Goal: Transaction & Acquisition: Purchase product/service

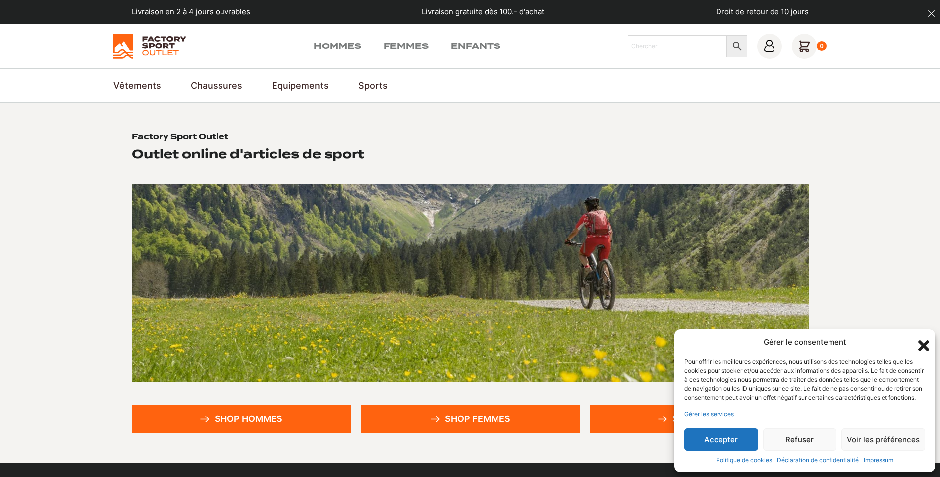
click at [217, 423] on link "Shop hommes" at bounding box center [241, 418] width 219 height 29
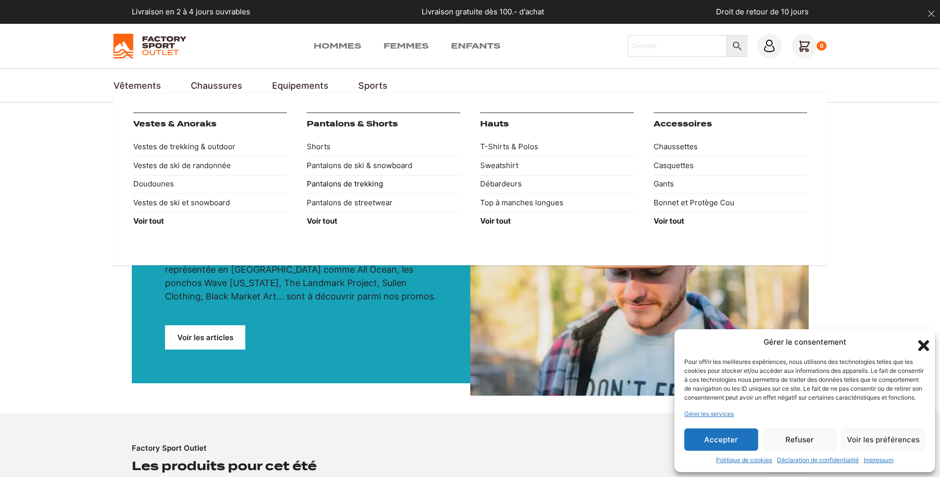
click at [336, 184] on link "Pantalons de trekking" at bounding box center [384, 184] width 154 height 19
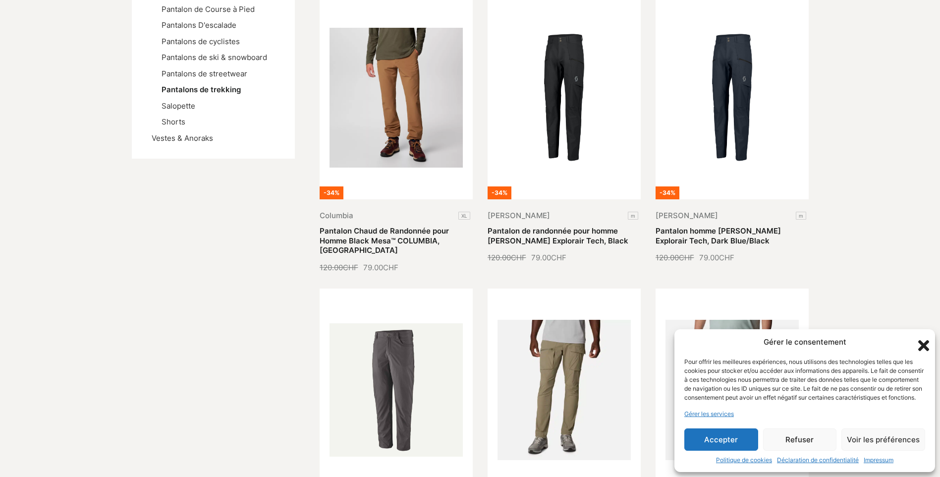
scroll to position [297, 0]
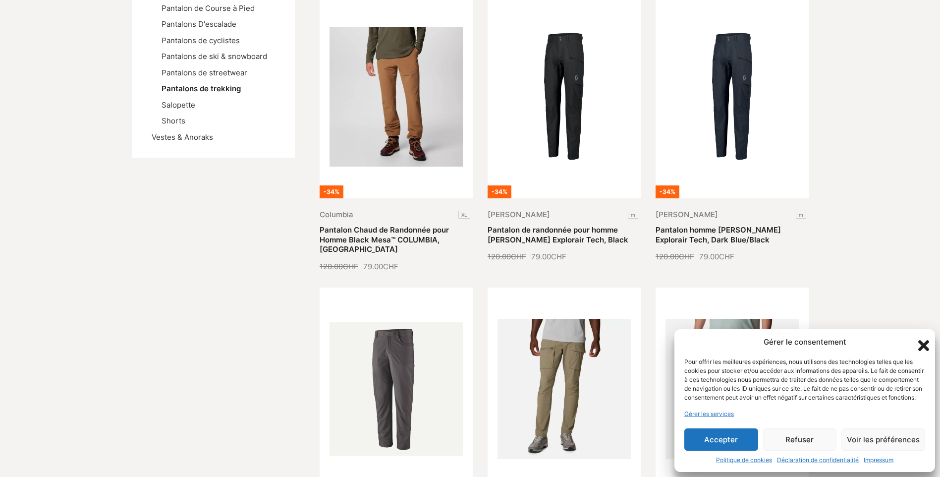
click at [740, 445] on button "Accepter" at bounding box center [722, 439] width 74 height 22
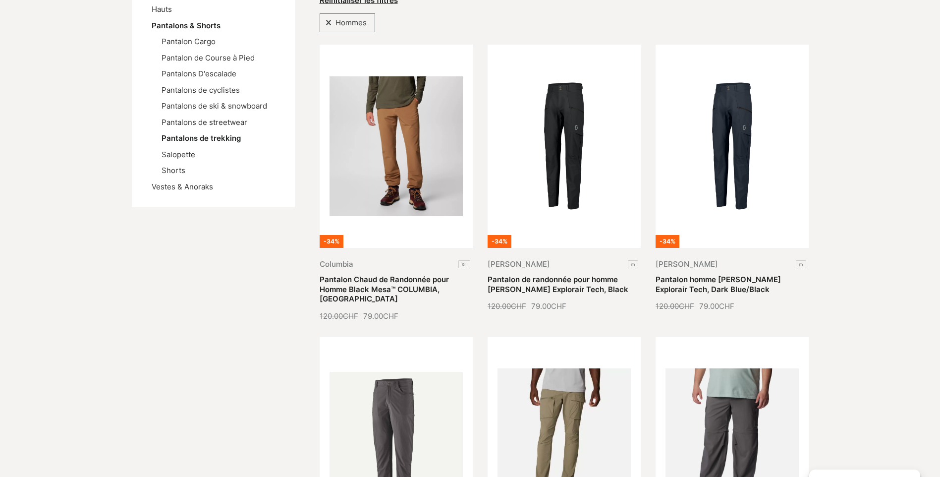
scroll to position [198, 0]
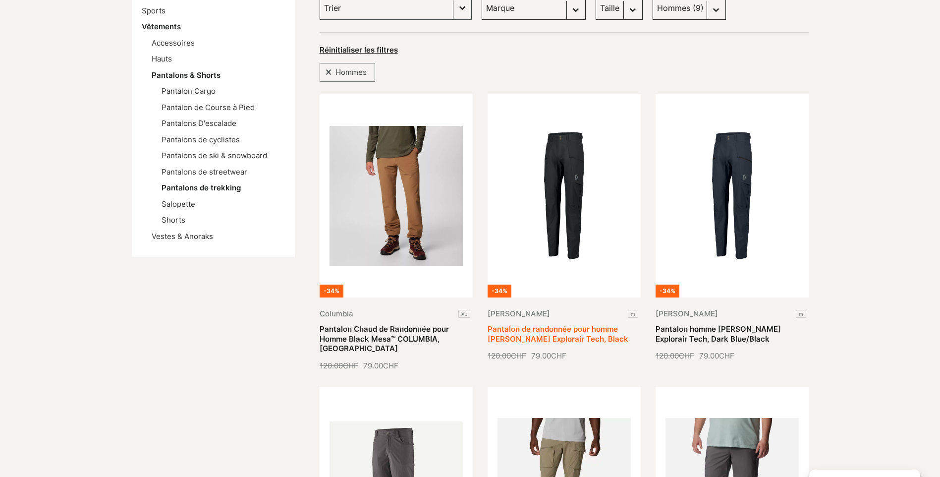
click at [574, 324] on link "Pantalon de randonnée pour homme SCOTT Explorair Tech, Black" at bounding box center [558, 333] width 141 height 19
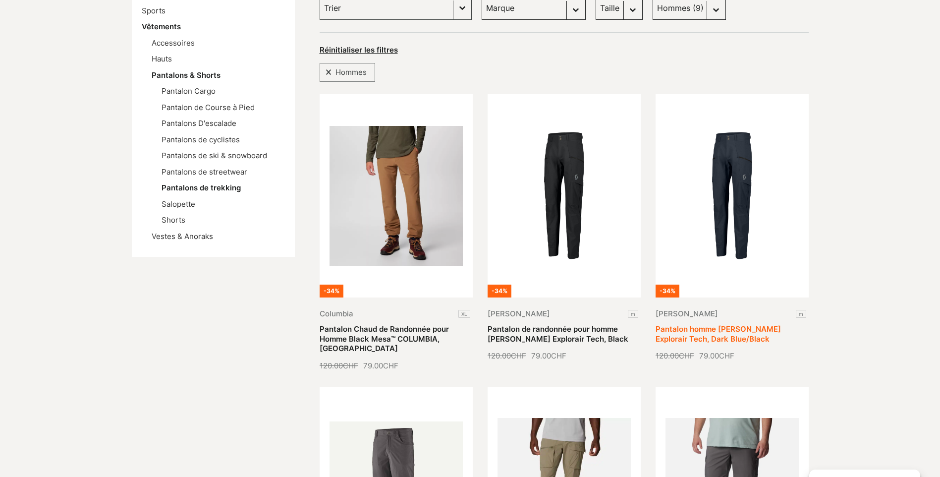
click at [716, 324] on link "Pantalon homme SCOTT Explorair Tech, Dark Blue/Black" at bounding box center [718, 333] width 125 height 19
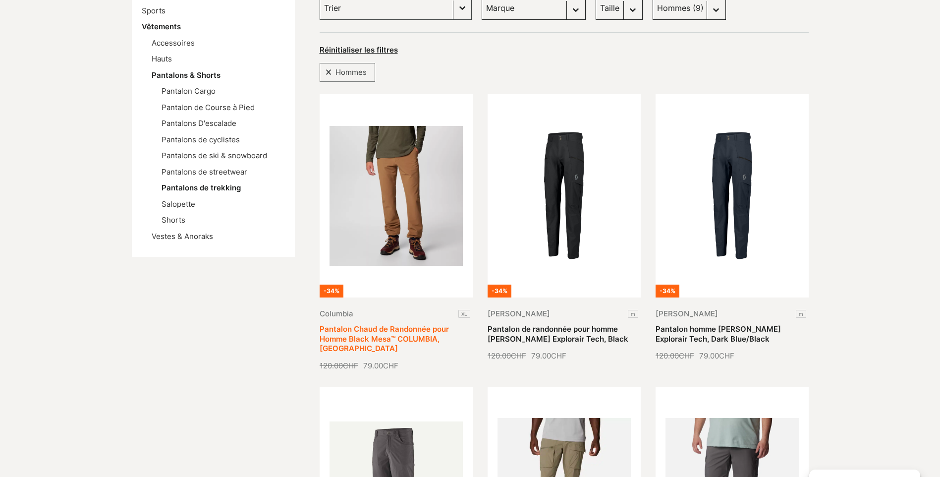
click at [402, 324] on link "Pantalon Chaud de Randonnée pour Homme Black Mesa™ COLUMBIA, Delta" at bounding box center [384, 338] width 129 height 29
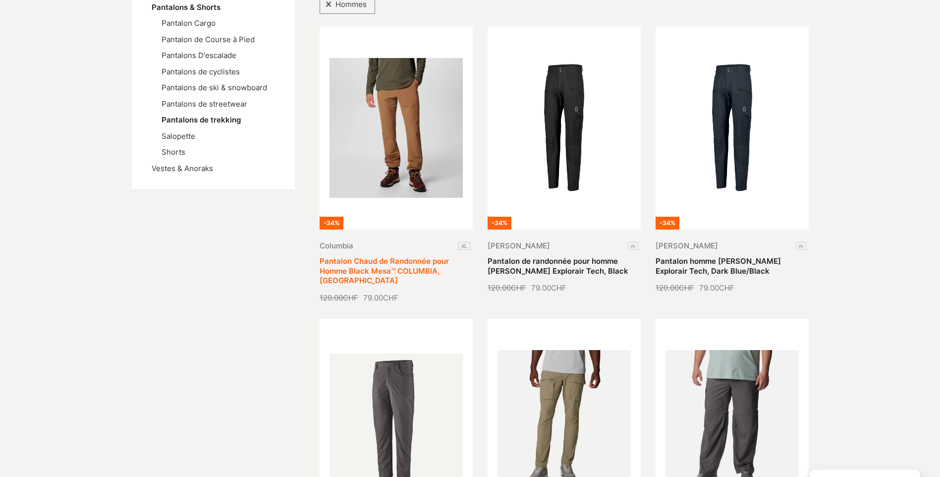
scroll to position [446, 0]
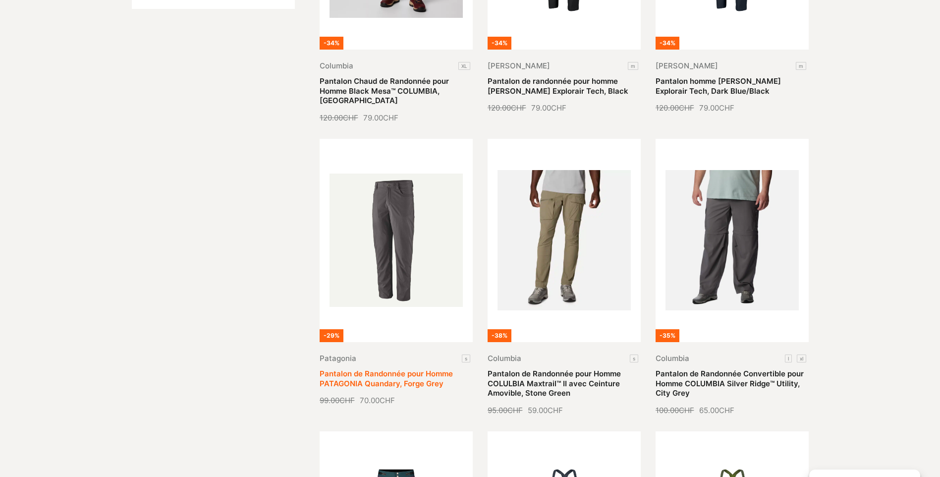
click at [389, 369] on link "Pantalon de Randonnée pour Homme PATAGONIA Quandary, Forge Grey" at bounding box center [386, 378] width 133 height 19
click at [554, 369] on link "Pantalon de Randonnée pour Homme COLULBIA Maxtrail™ II avec Ceinture Amovible, …" at bounding box center [554, 383] width 133 height 29
click at [682, 369] on link "Pantalon de Randonnée Convertible pour Homme COLUMBIA Silver Ridge™ Utility, Ci…" at bounding box center [730, 383] width 148 height 29
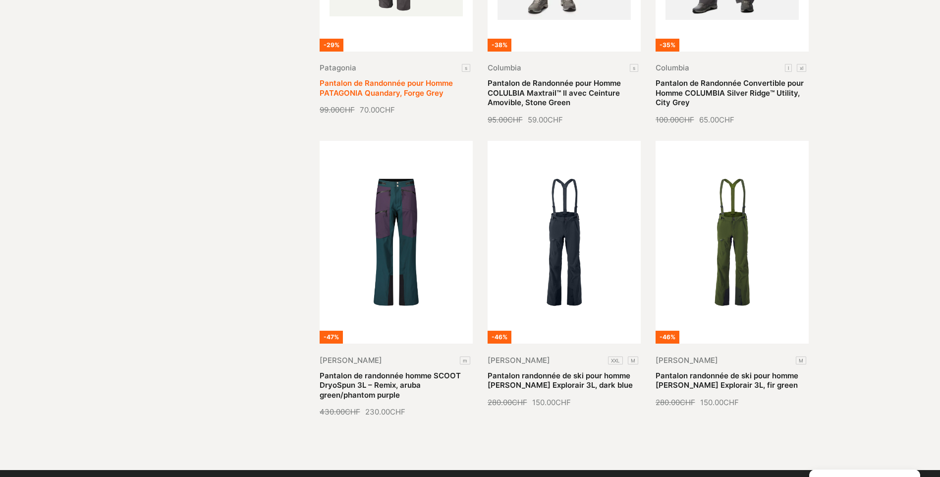
scroll to position [793, 0]
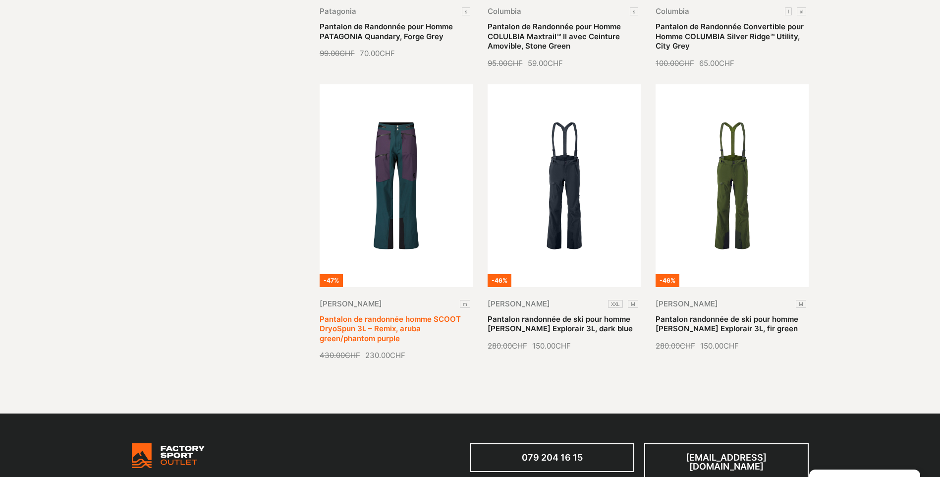
click at [428, 314] on link "Pantalon de randonnée homme SCOOT DryoSpun 3L – Remix, aruba green/phantom purp…" at bounding box center [390, 328] width 141 height 29
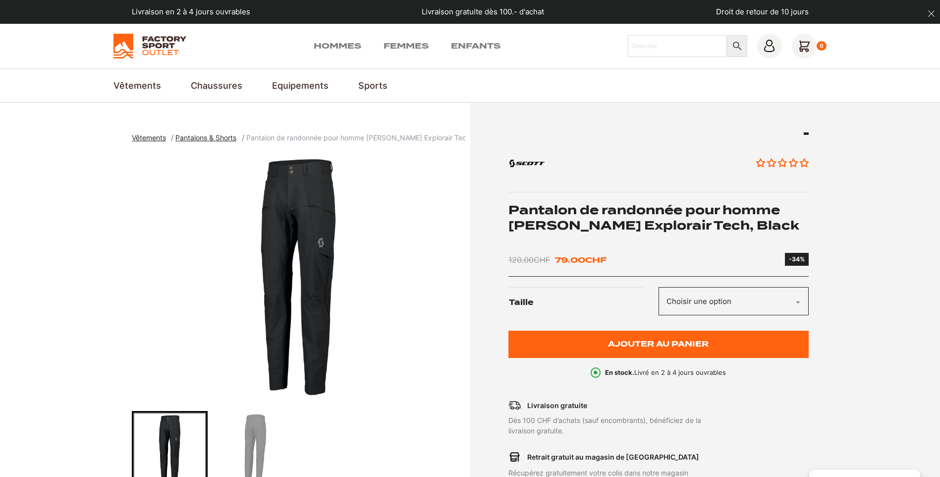
click at [759, 300] on select "Choisir une option M" at bounding box center [734, 301] width 150 height 28
click at [747, 304] on select "Choisir une option M" at bounding box center [734, 301] width 150 height 28
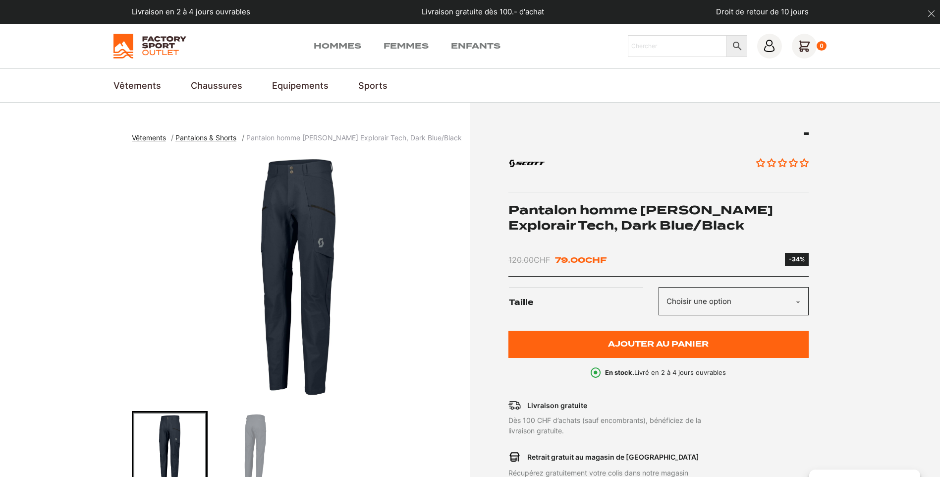
click at [695, 307] on select "Choisir une option M" at bounding box center [734, 301] width 150 height 28
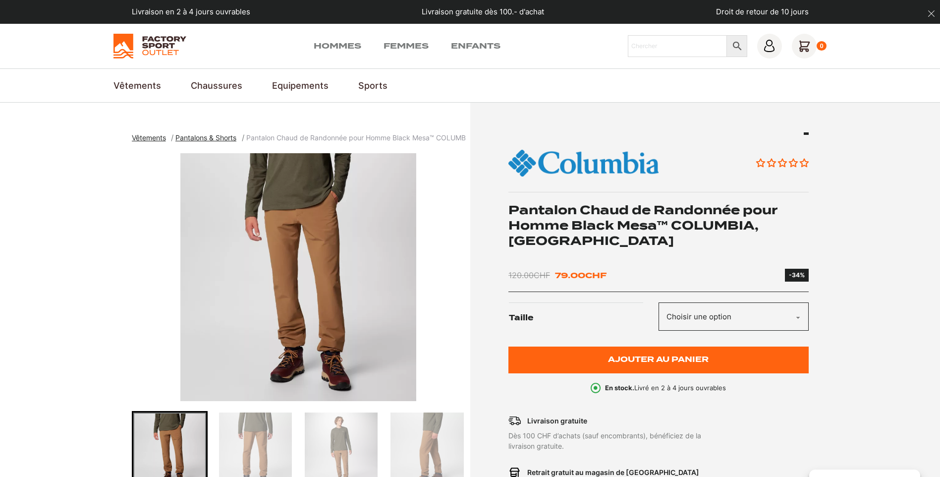
click at [687, 302] on select "Choisir une option XL" at bounding box center [734, 316] width 150 height 28
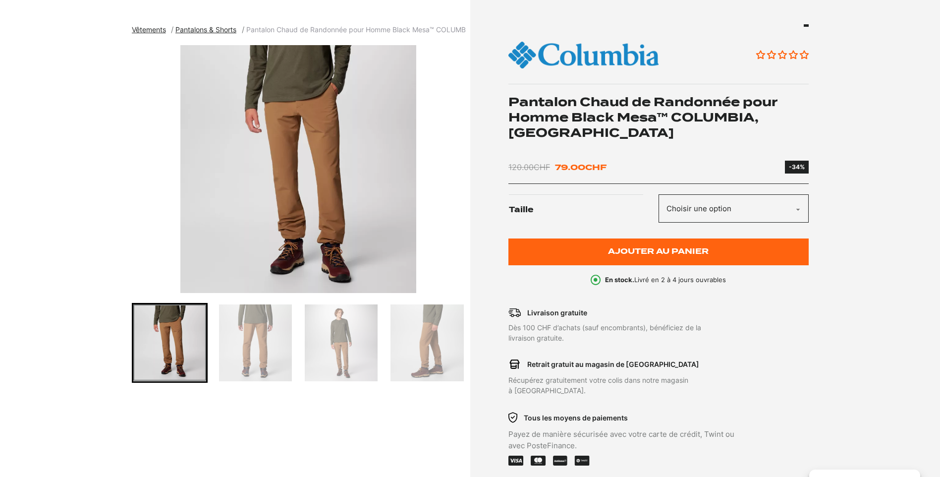
scroll to position [248, 0]
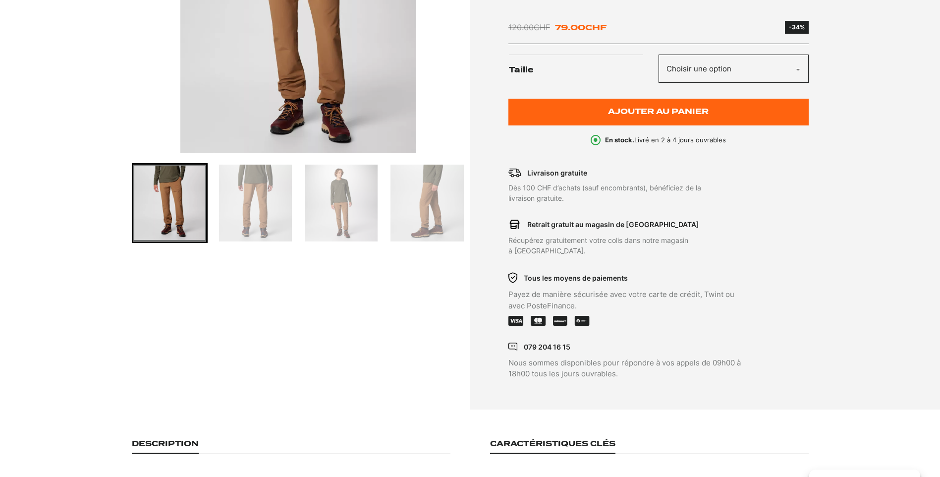
click at [230, 206] on img "Go to slide 2" at bounding box center [255, 203] width 73 height 77
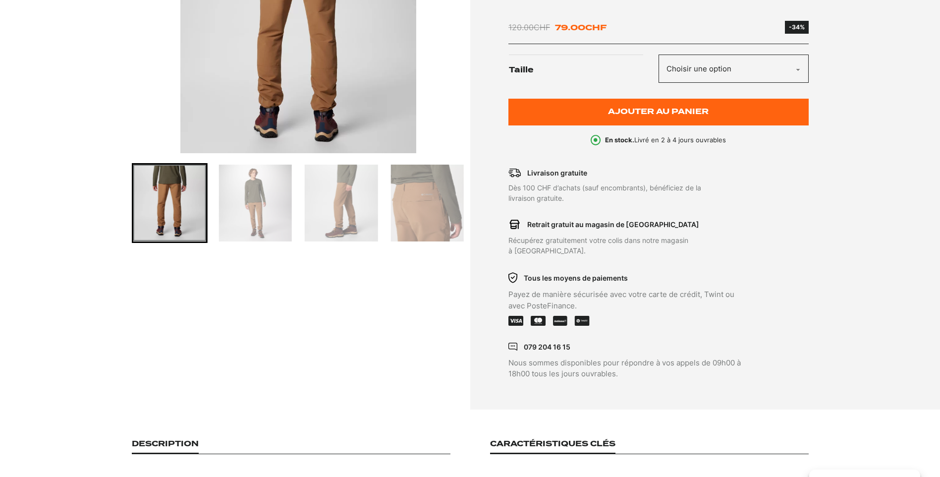
scroll to position [50, 0]
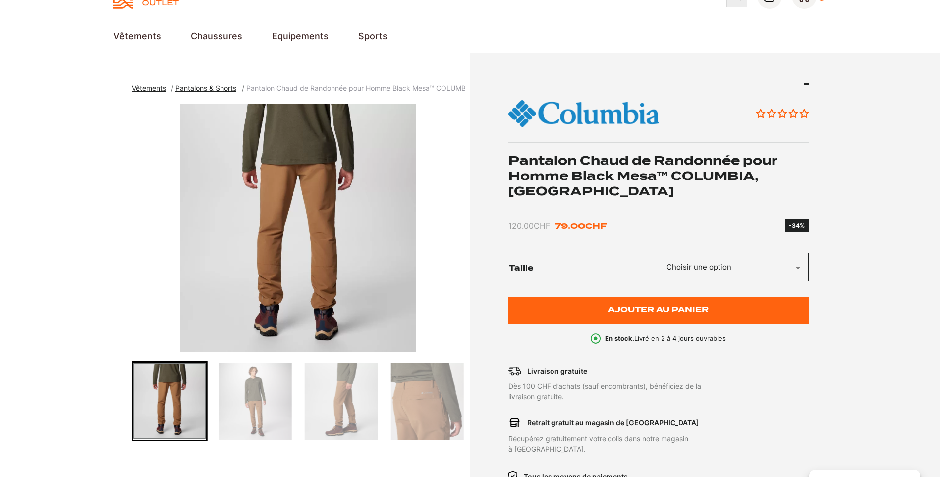
click at [343, 393] on img "Go to slide 4" at bounding box center [341, 401] width 73 height 77
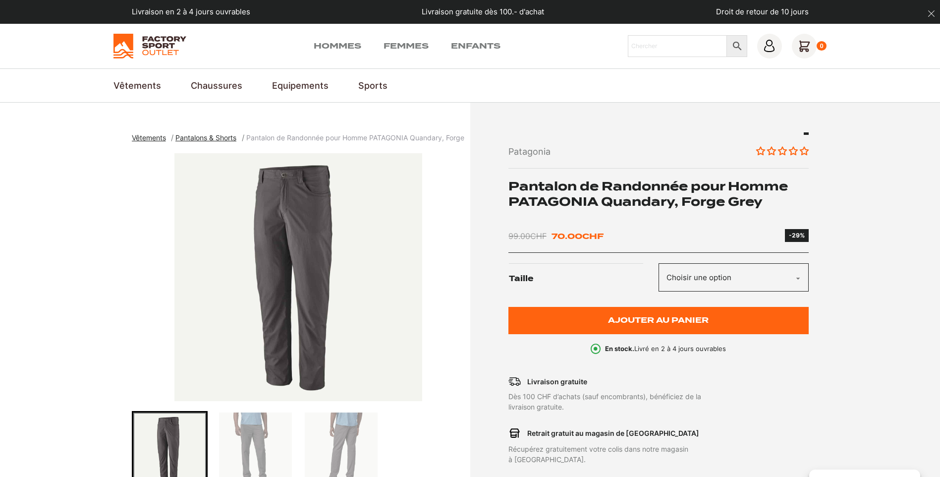
click at [701, 279] on select "Choisir une option S" at bounding box center [734, 277] width 150 height 28
drag, startPoint x: 0, startPoint y: 0, endPoint x: 701, endPoint y: 279, distance: 754.2
click at [701, 279] on select "Choisir une option S" at bounding box center [734, 277] width 150 height 28
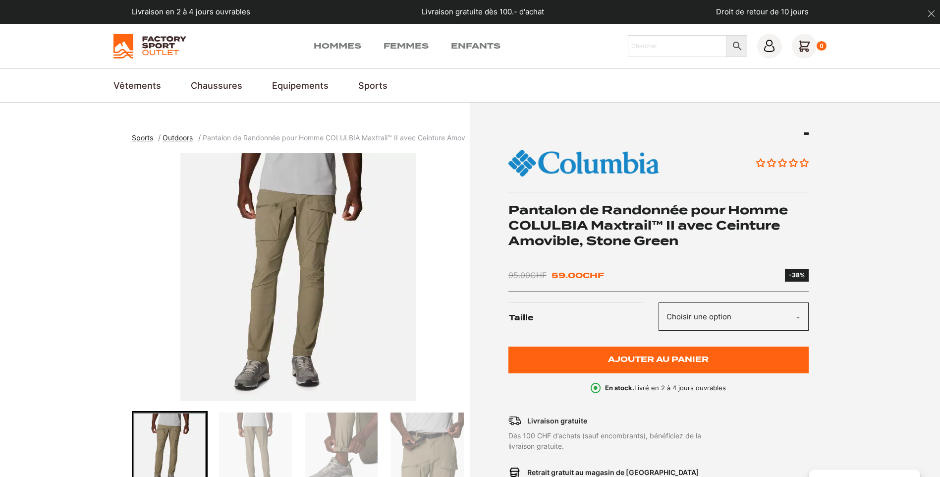
drag, startPoint x: 0, startPoint y: 0, endPoint x: 747, endPoint y: 310, distance: 808.9
click at [747, 310] on select "Choisir une option S" at bounding box center [734, 316] width 150 height 28
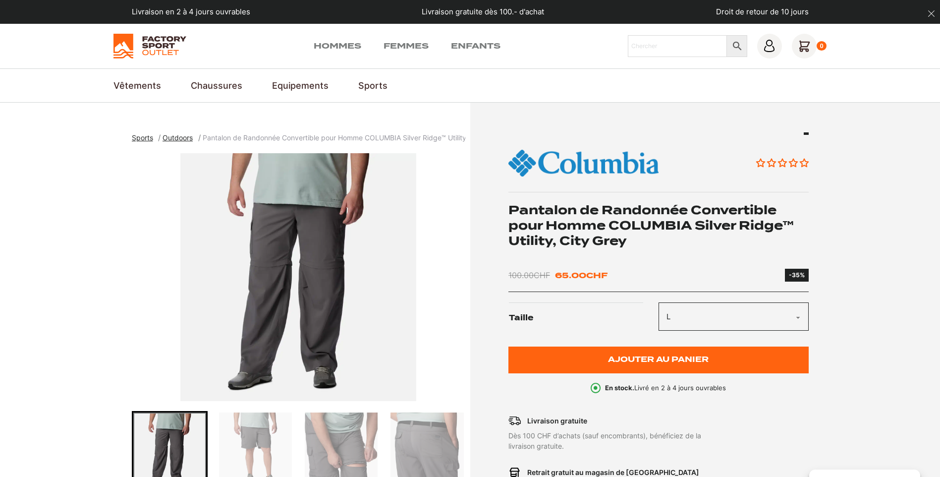
click at [659, 302] on select "Choisir une option L XL" at bounding box center [734, 316] width 150 height 28
select select "l"
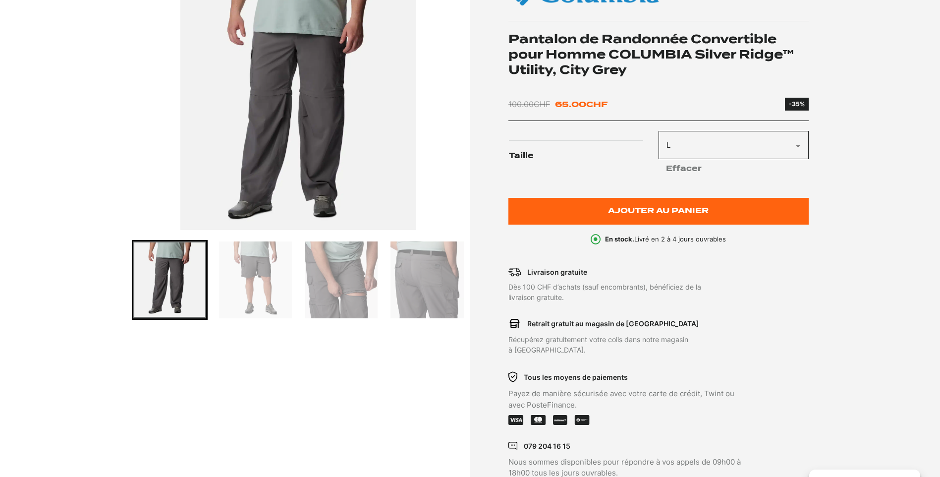
scroll to position [198, 0]
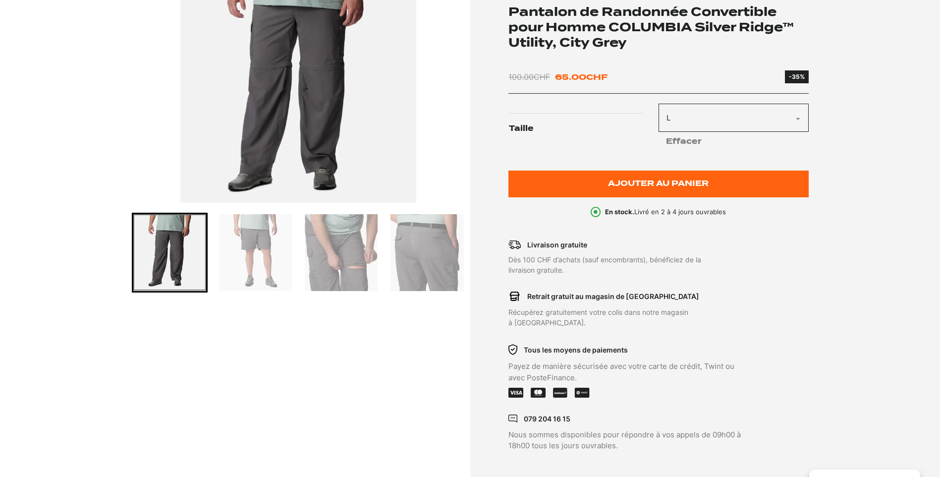
click at [248, 261] on img "Go to slide 2" at bounding box center [255, 252] width 73 height 77
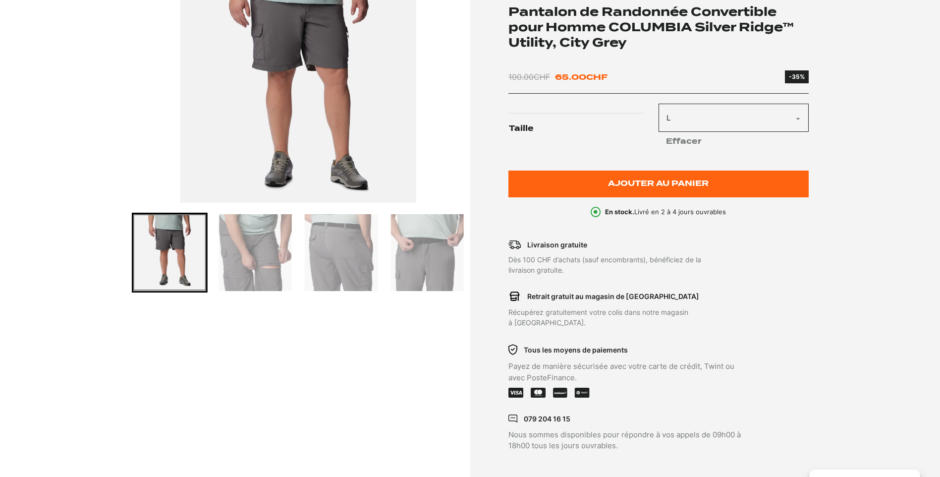
click at [337, 259] on img "Go to slide 4" at bounding box center [341, 252] width 73 height 77
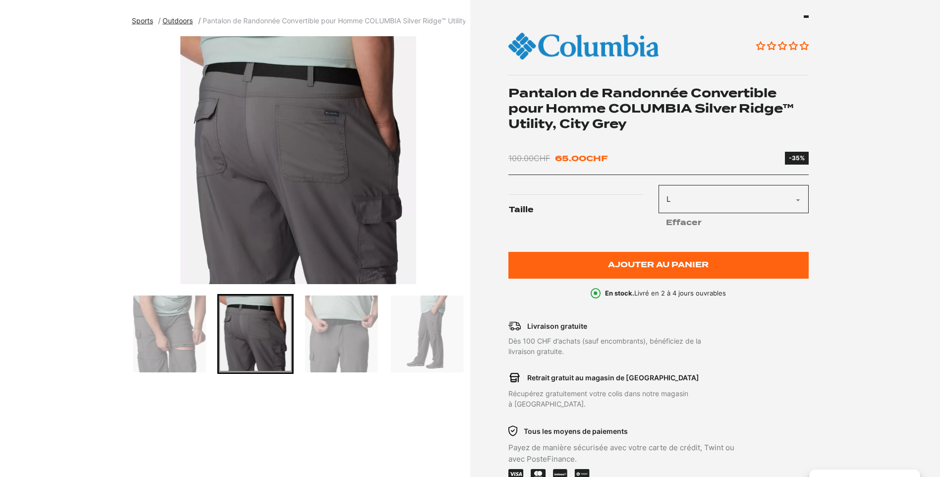
scroll to position [50, 0]
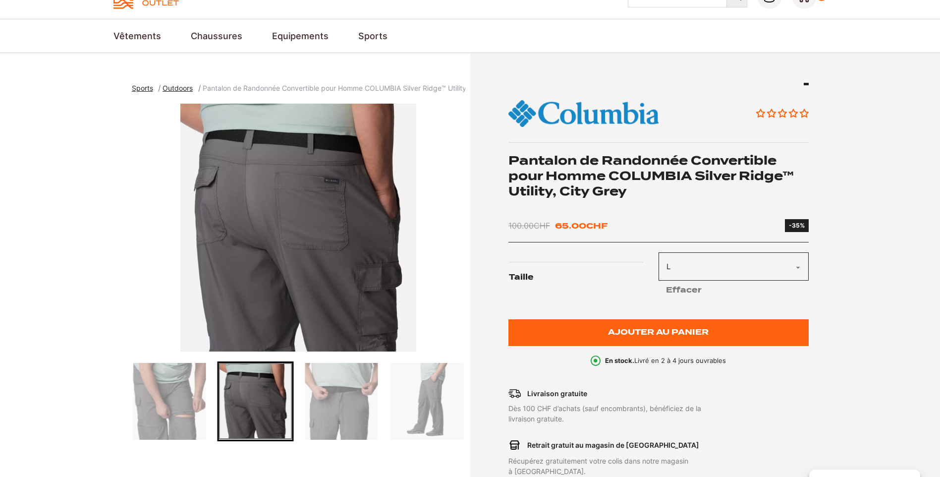
click at [355, 401] on img "Go to slide 5" at bounding box center [341, 401] width 73 height 77
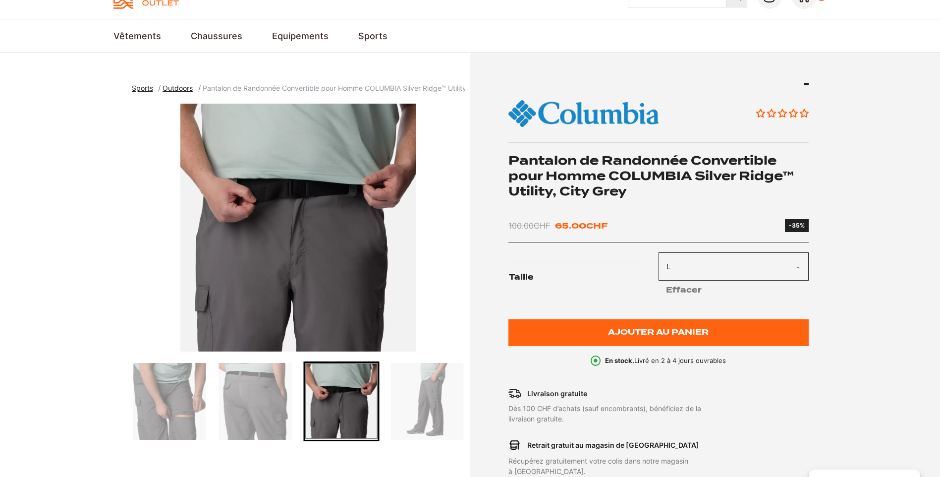
click at [433, 418] on img "Go to slide 6" at bounding box center [427, 401] width 73 height 77
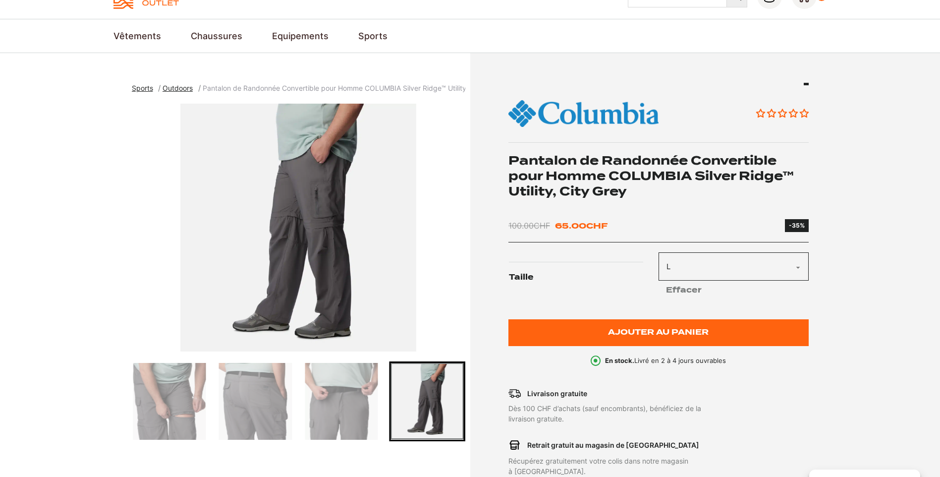
scroll to position [0, 0]
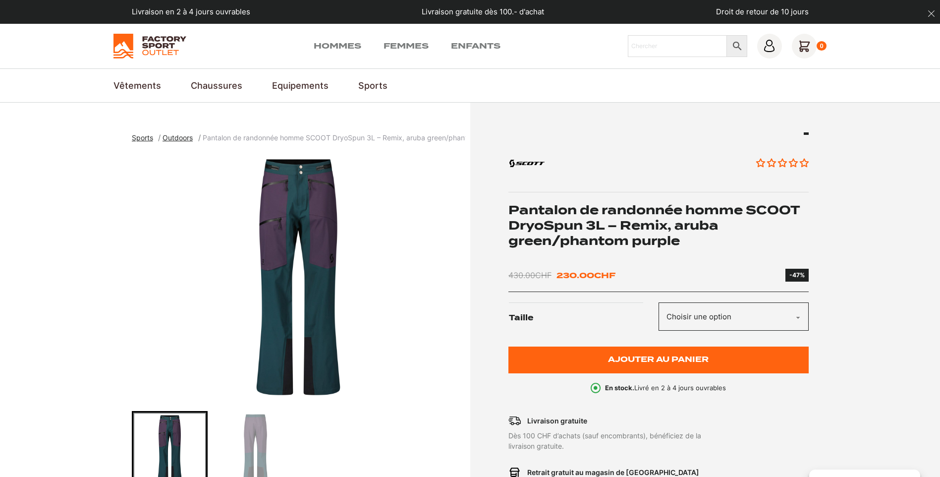
click at [250, 437] on img "Go to slide 2" at bounding box center [255, 448] width 73 height 73
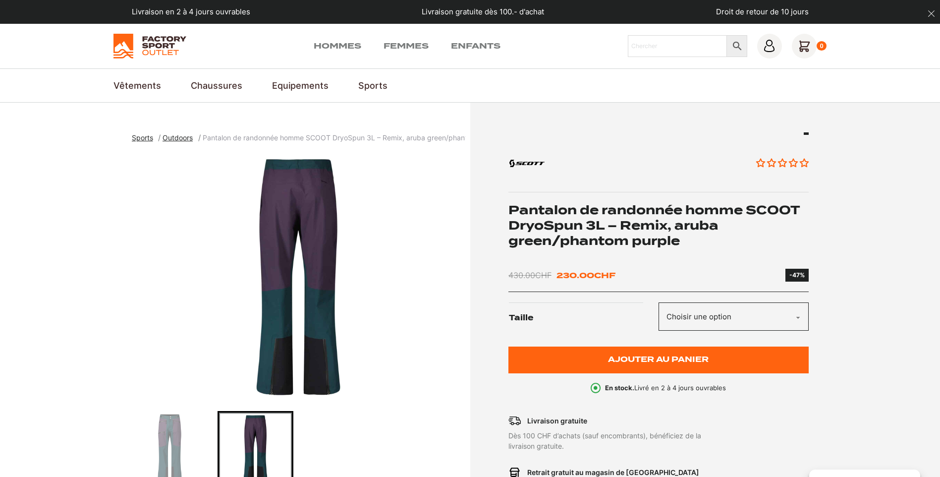
click at [692, 323] on select "Choisir une option M" at bounding box center [734, 316] width 150 height 28
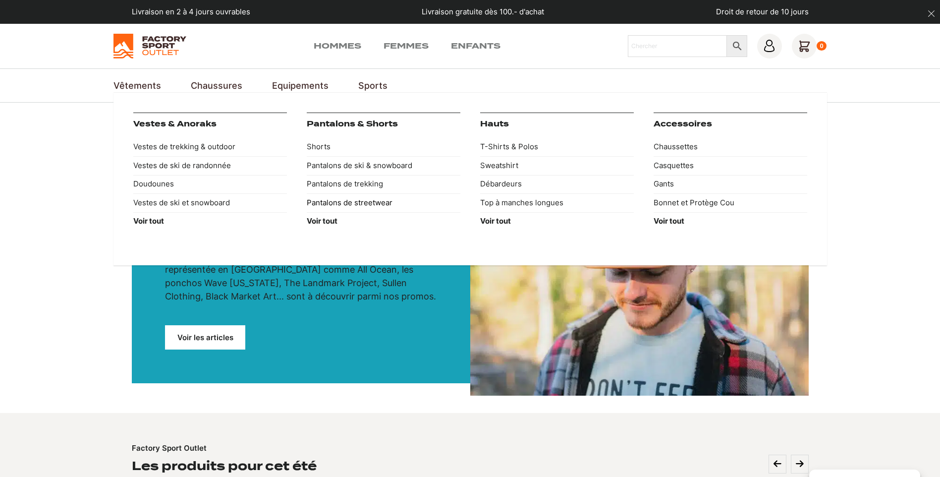
click at [331, 203] on link "Pantalons de streetwear" at bounding box center [384, 202] width 154 height 19
